Goal: Task Accomplishment & Management: Use online tool/utility

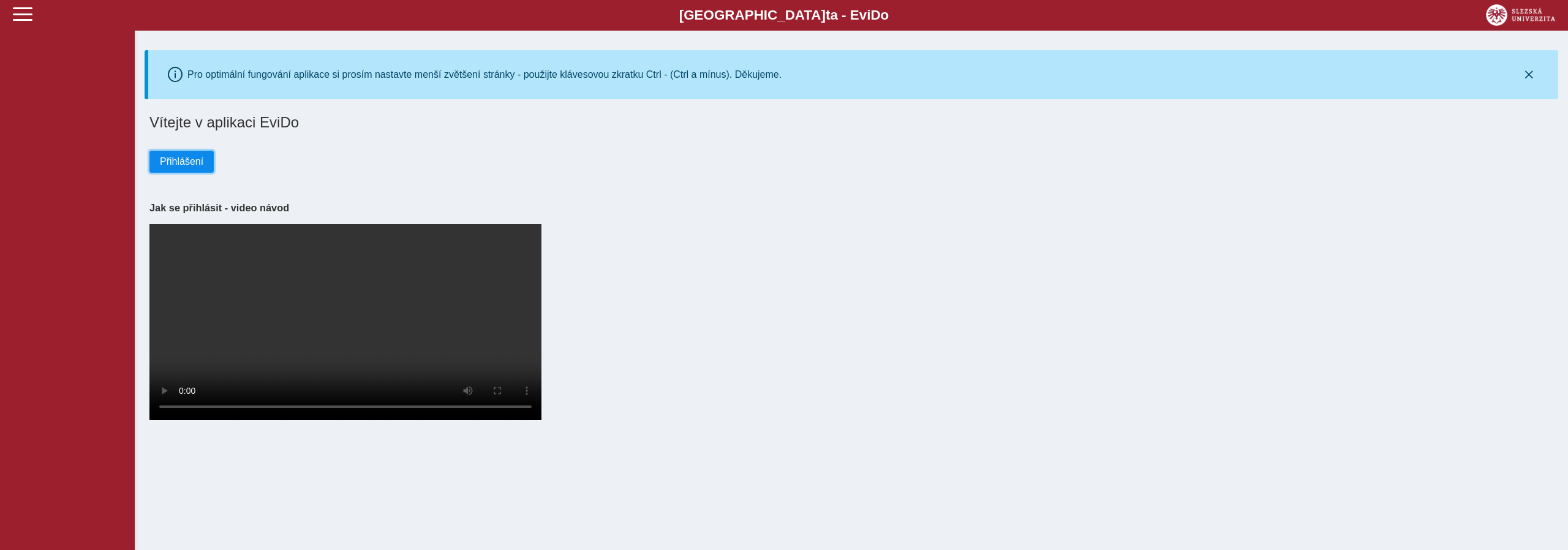
click at [179, 162] on span "Přihlášení" at bounding box center [181, 161] width 43 height 11
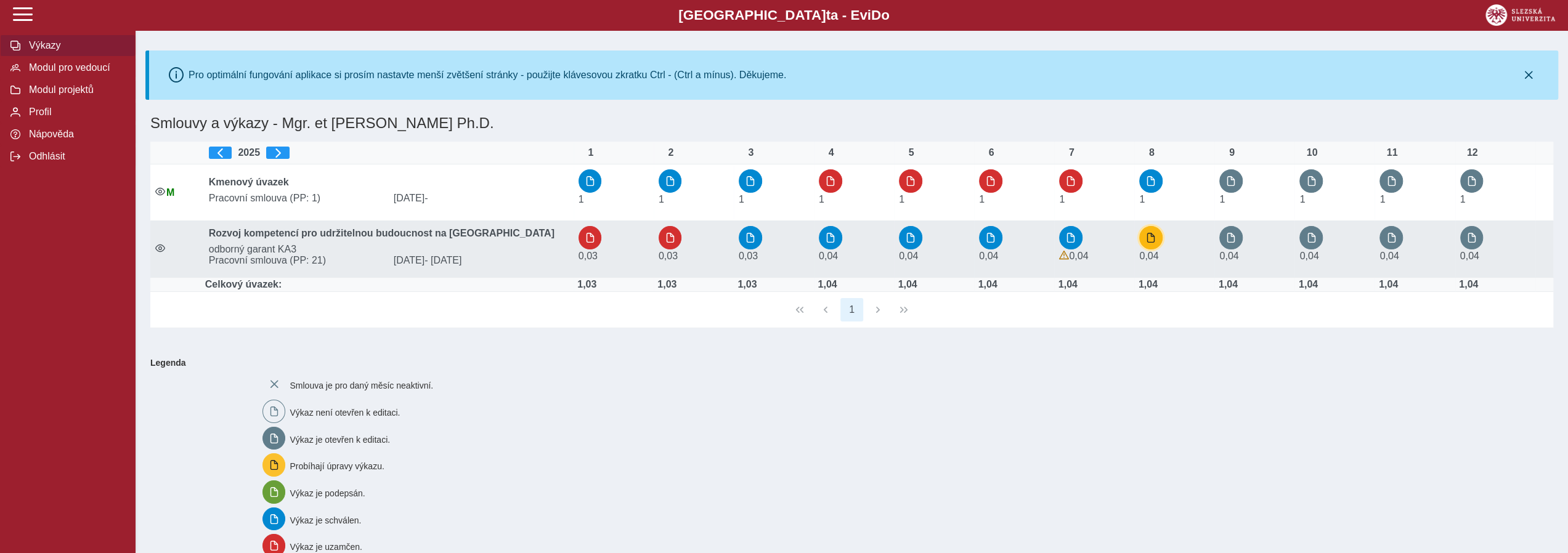
click at [1155, 236] on span "button" at bounding box center [1151, 237] width 10 height 10
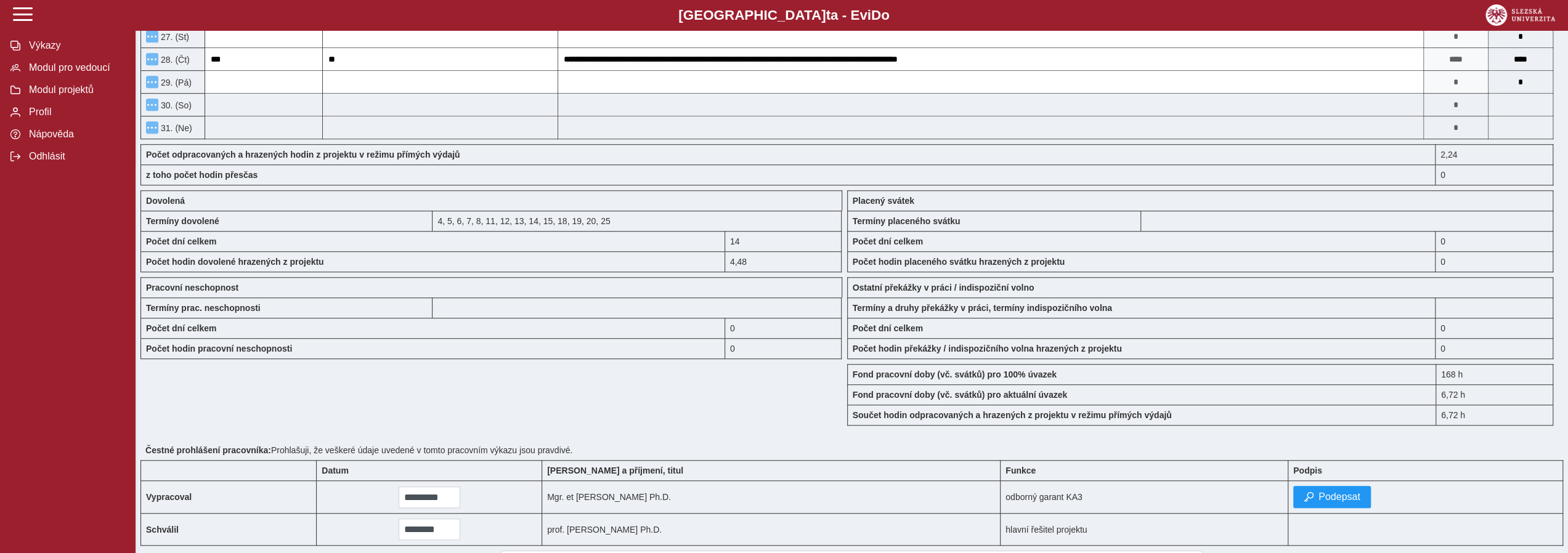
scroll to position [892, 0]
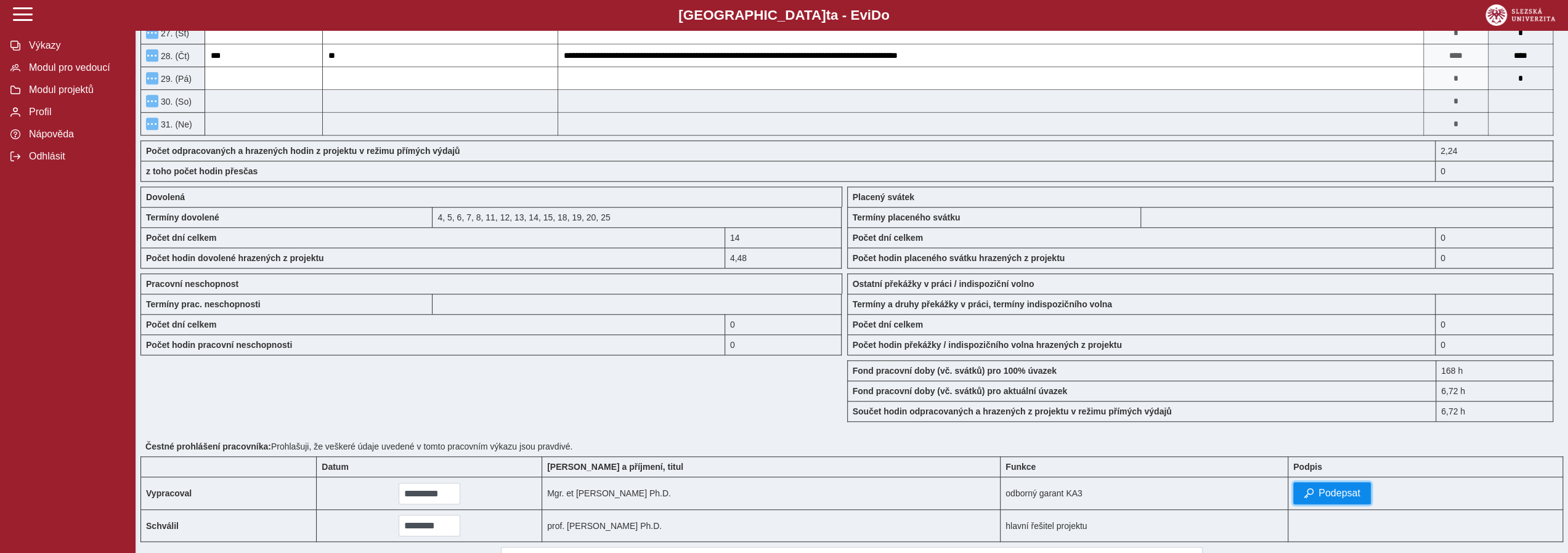
click at [1326, 488] on span "Podepsat" at bounding box center [1340, 493] width 42 height 11
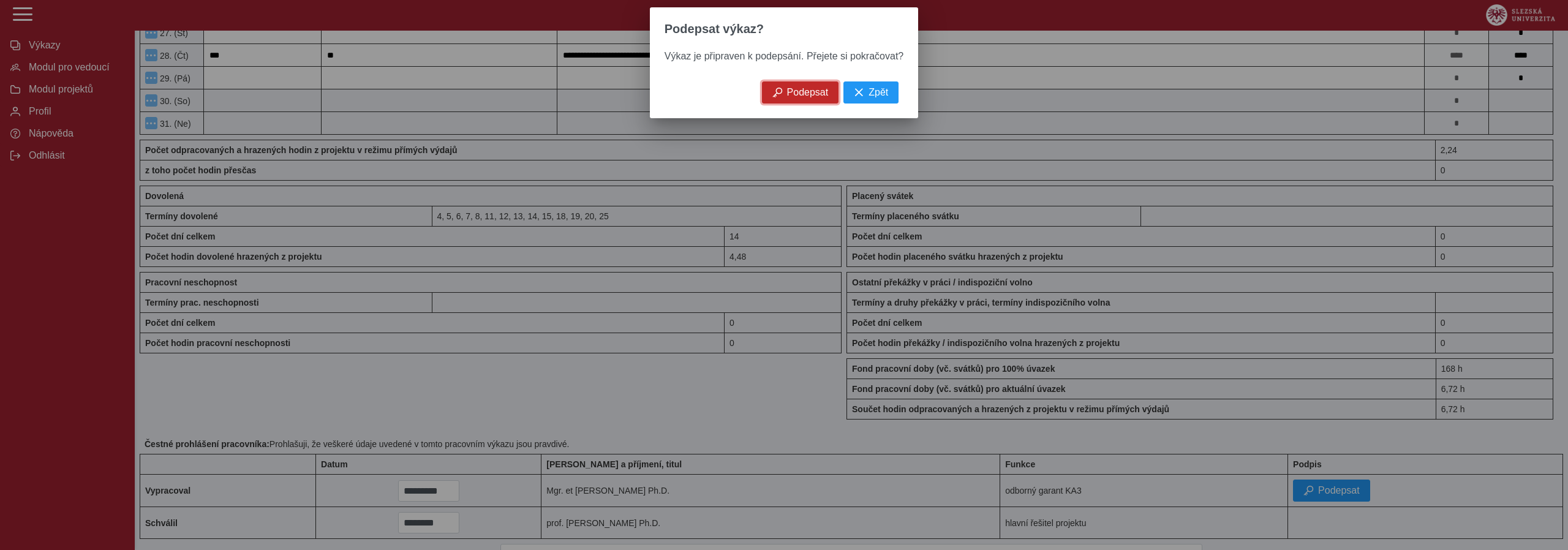
click at [792, 96] on span "Podepsat" at bounding box center [808, 92] width 42 height 11
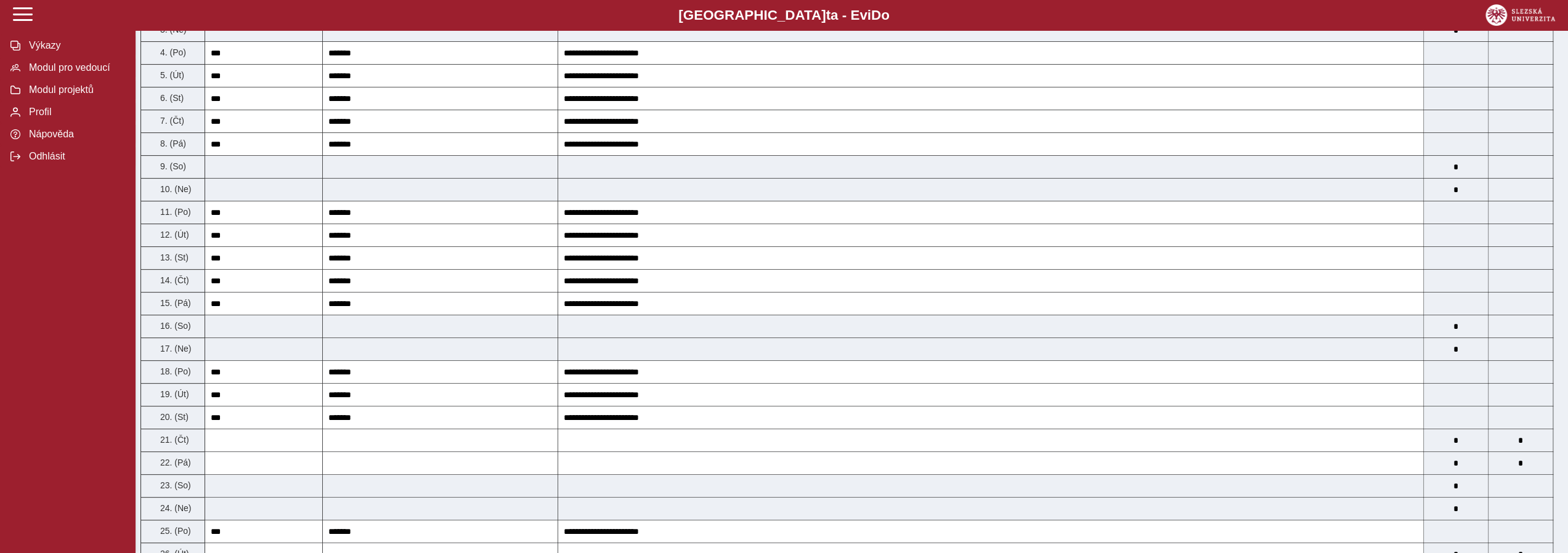
scroll to position [90, 0]
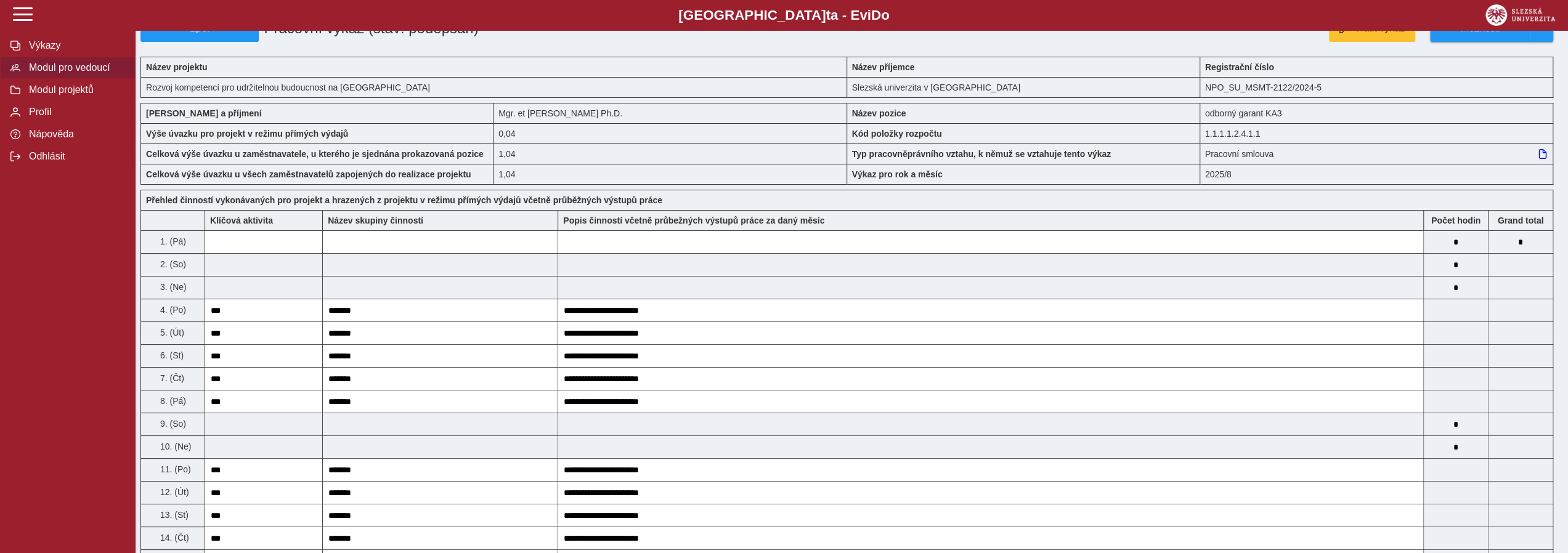
click at [48, 72] on span "Modul pro vedoucí" at bounding box center [75, 68] width 100 height 11
